Goal: Find specific page/section: Find specific page/section

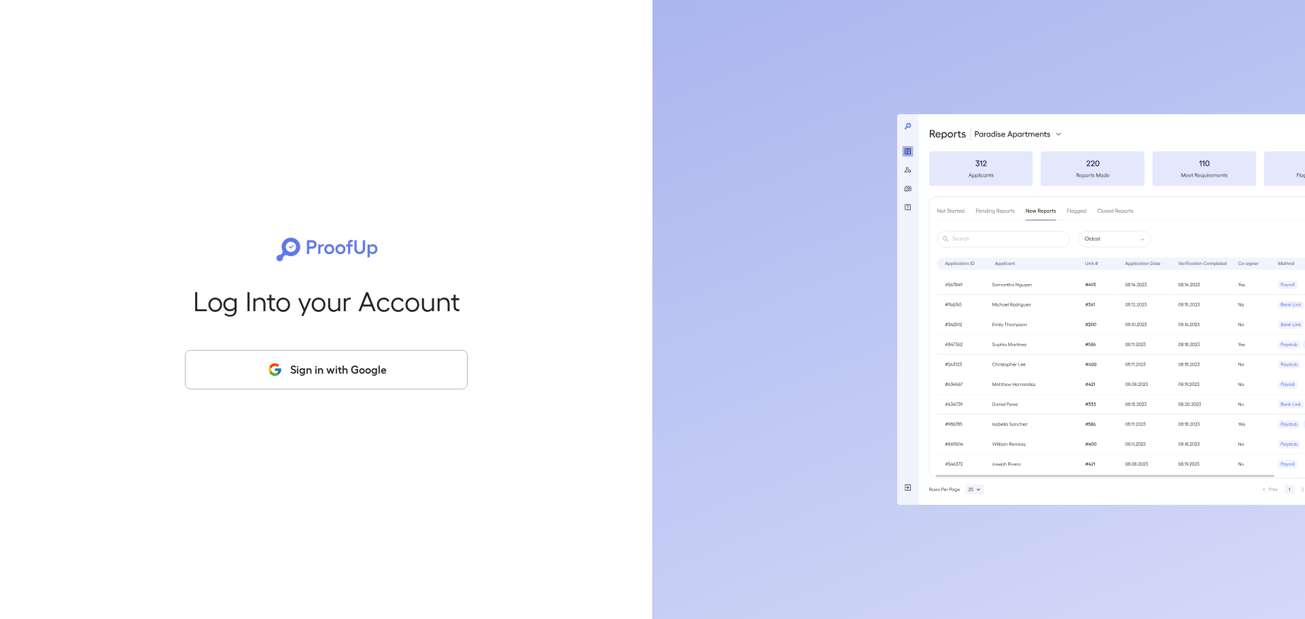
click at [289, 375] on button "Sign in with Google" at bounding box center [326, 369] width 283 height 39
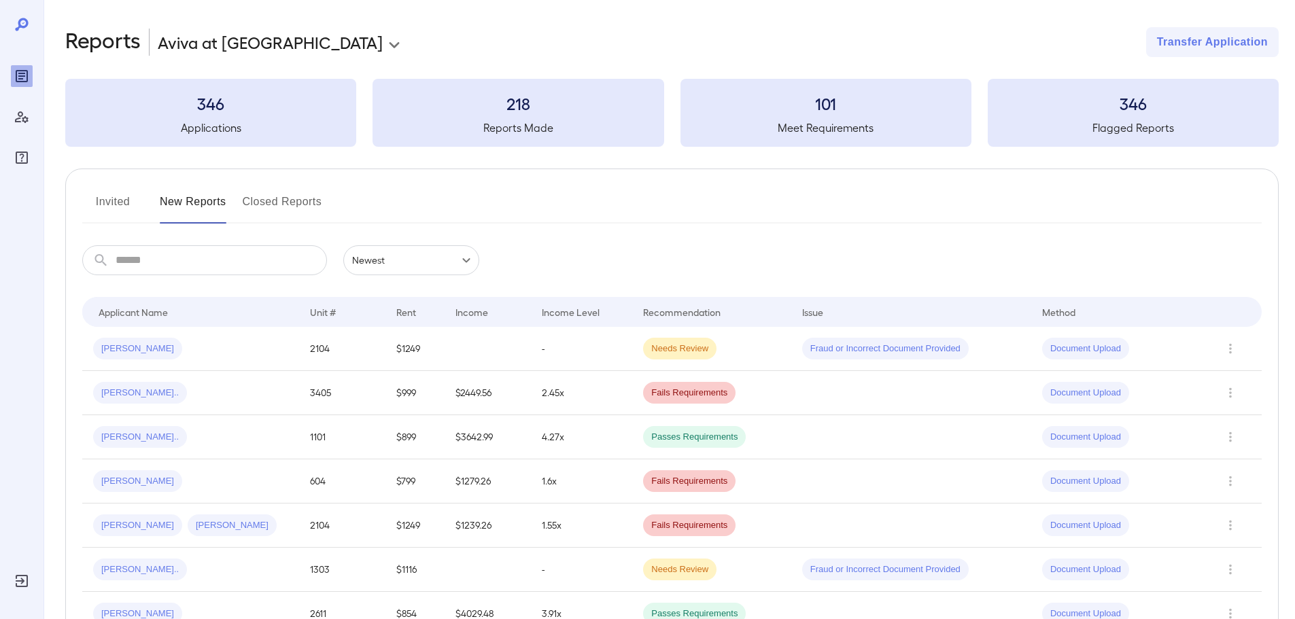
click at [99, 201] on button "Invited" at bounding box center [112, 207] width 61 height 33
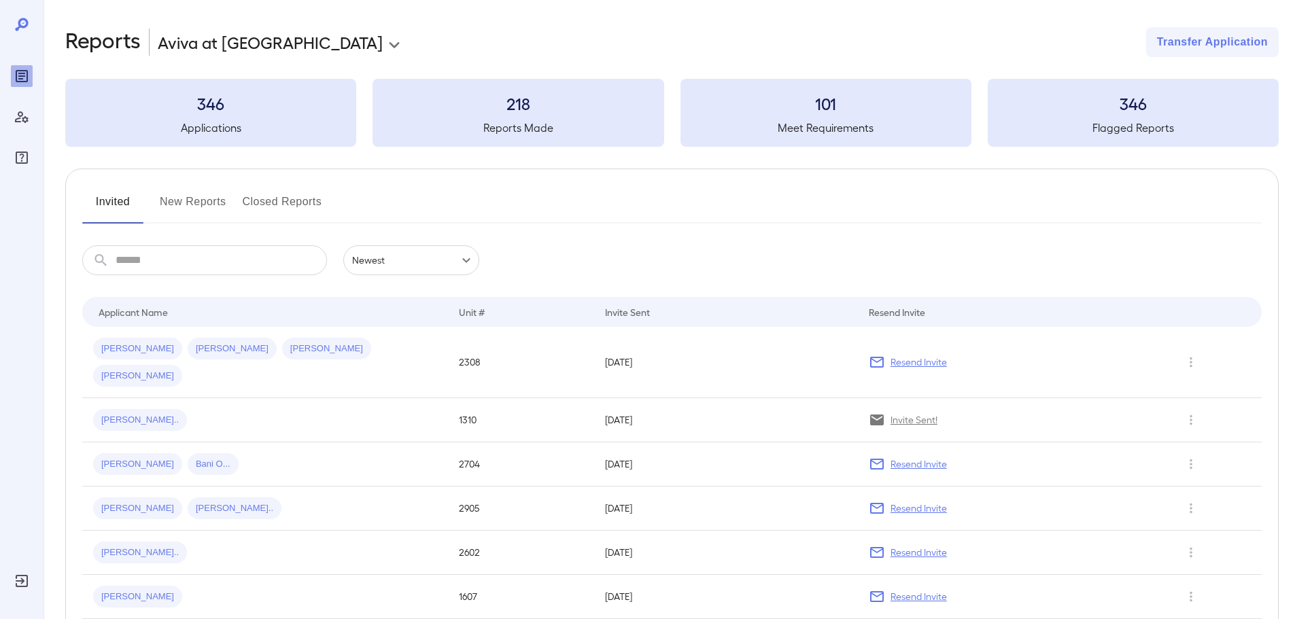
click at [231, 254] on input "text" at bounding box center [221, 260] width 211 height 30
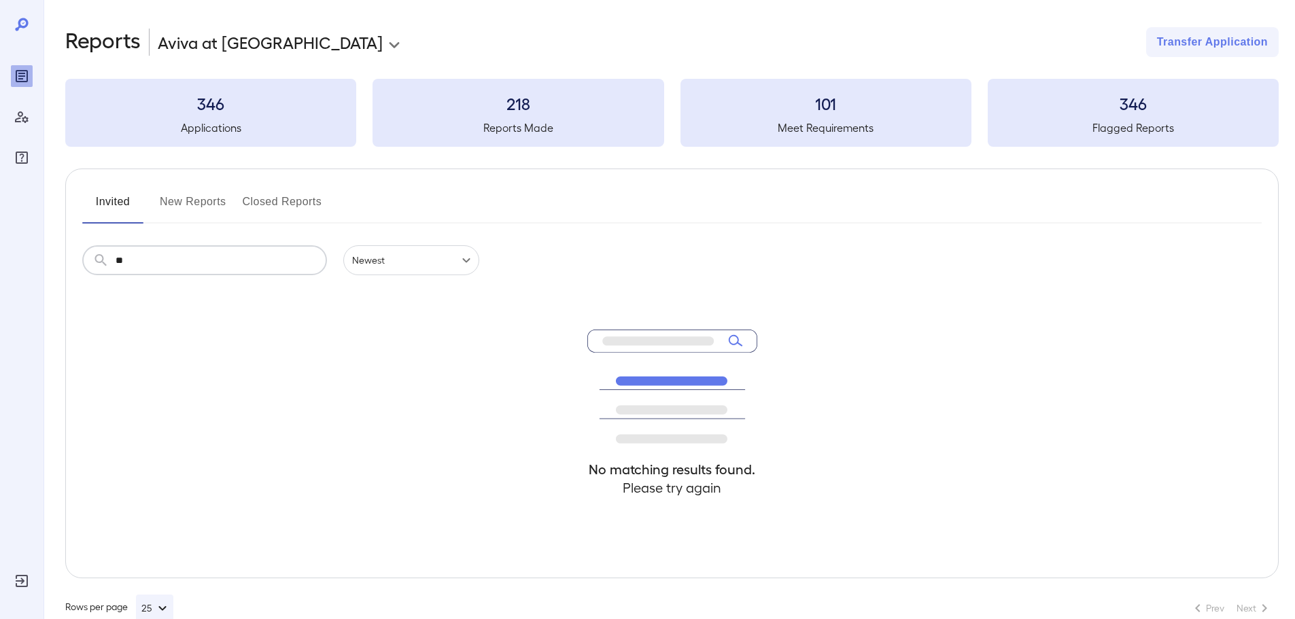
type input "*"
